Goal: Information Seeking & Learning: Learn about a topic

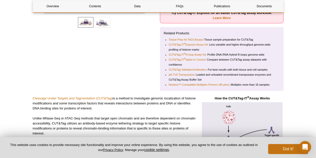
scroll to position [55, 0]
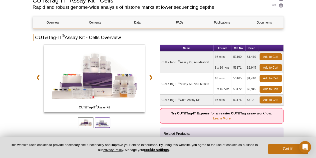
click at [103, 121] on span at bounding box center [103, 122] width 16 height 11
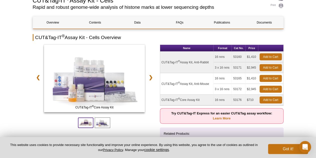
click at [88, 119] on span at bounding box center [86, 122] width 16 height 11
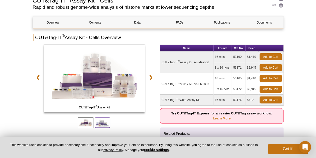
drag, startPoint x: 101, startPoint y: 121, endPoint x: 102, endPoint y: 119, distance: 2.7
click at [101, 121] on span at bounding box center [103, 122] width 16 height 11
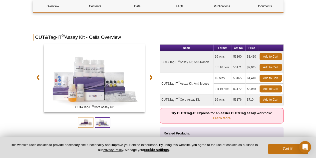
scroll to position [105, 0]
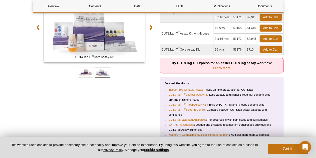
drag, startPoint x: 83, startPoint y: 118, endPoint x: 81, endPoint y: 125, distance: 7.1
drag, startPoint x: 81, startPoint y: 125, endPoint x: 46, endPoint y: 105, distance: 39.6
click at [46, 105] on div "CUT&Tag-IT ® Assay Kit CUT&Tag-IT ® Core Assay Kit ❮ ❯" at bounding box center [95, 67] width 124 height 147
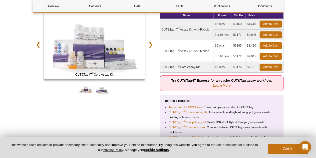
scroll to position [80, 0]
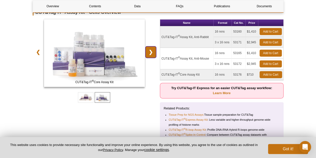
click at [153, 54] on link "❯" at bounding box center [151, 52] width 11 height 12
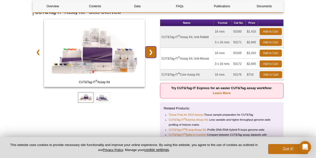
click at [151, 55] on link "❯" at bounding box center [151, 52] width 11 height 12
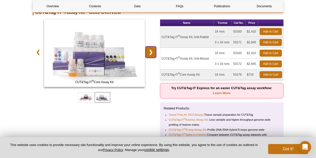
click at [151, 55] on link "❯" at bounding box center [151, 52] width 11 height 12
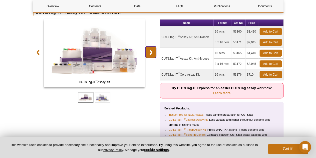
click at [151, 55] on link "❯" at bounding box center [151, 52] width 11 height 12
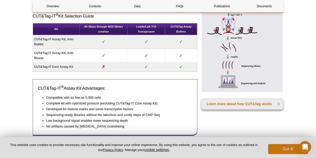
scroll to position [330, 0]
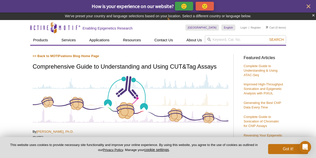
drag, startPoint x: 0, startPoint y: 0, endPoint x: 0, endPoint y: 94, distance: 94.3
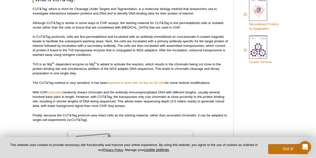
scroll to position [343, 0]
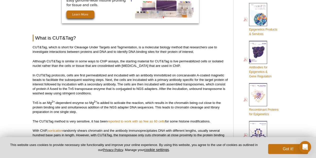
scroll to position [238, 0]
